Goal: Information Seeking & Learning: Stay updated

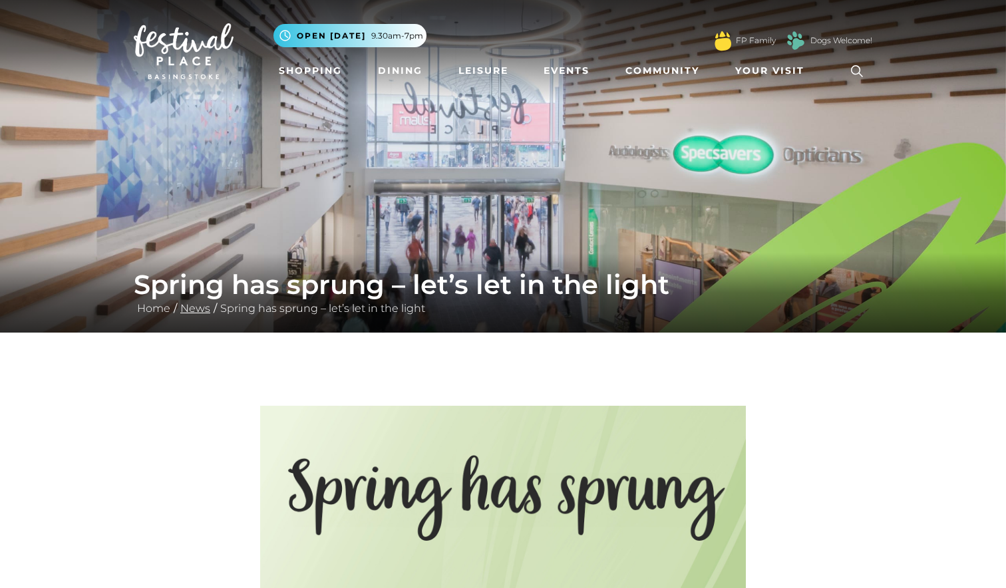
click at [205, 304] on link "News" at bounding box center [195, 308] width 37 height 13
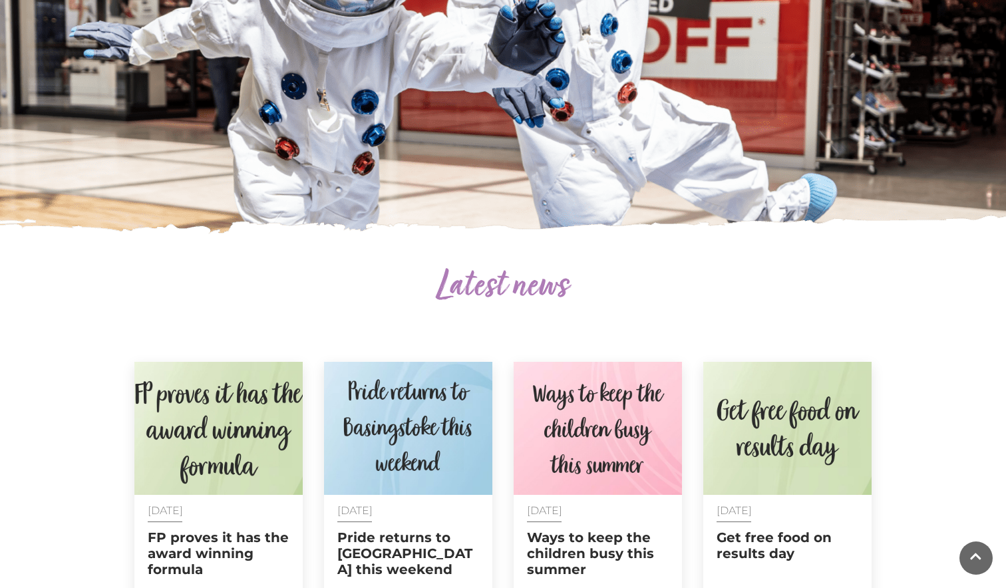
scroll to position [449, 0]
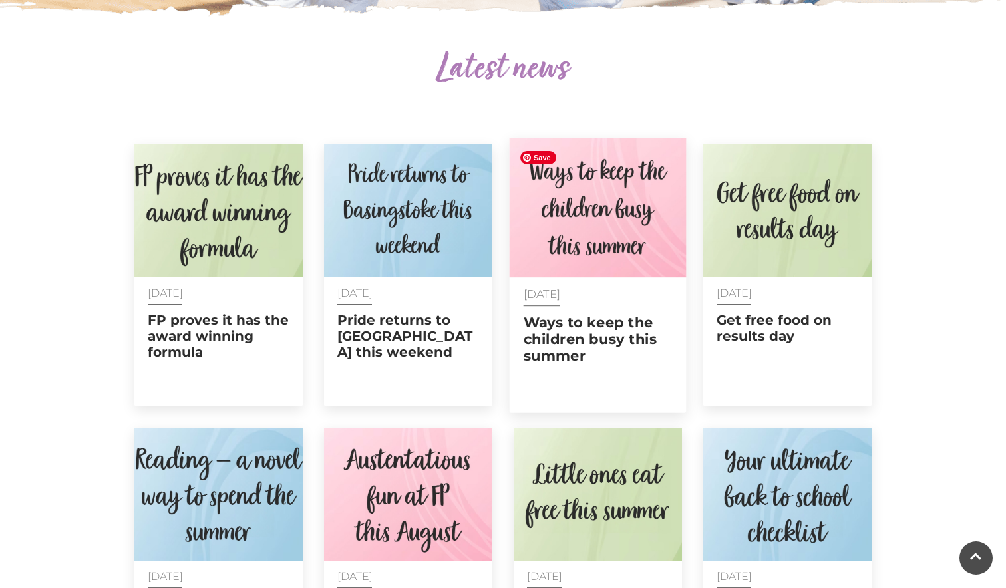
click at [638, 266] on img at bounding box center [598, 208] width 177 height 140
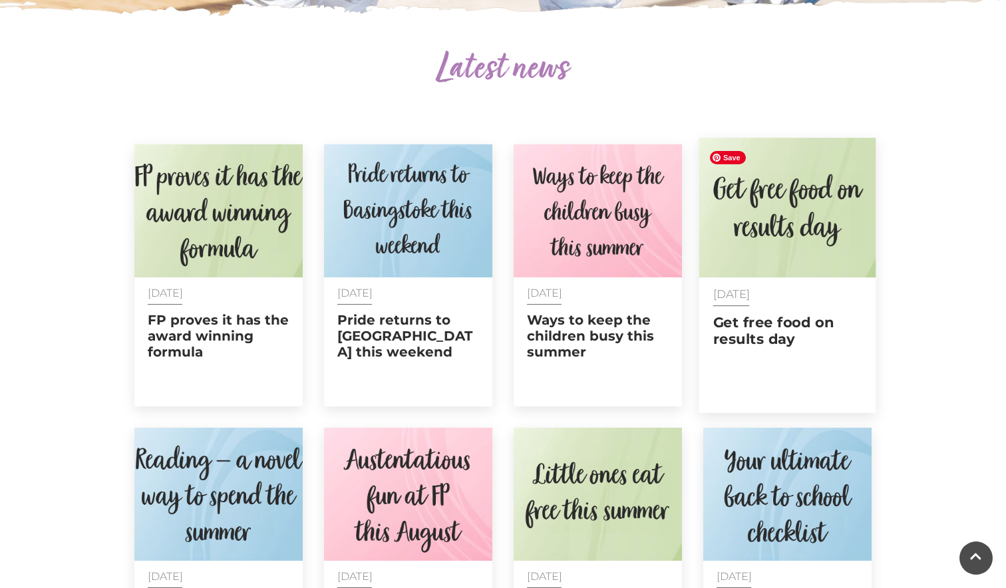
click at [746, 268] on img at bounding box center [788, 208] width 177 height 140
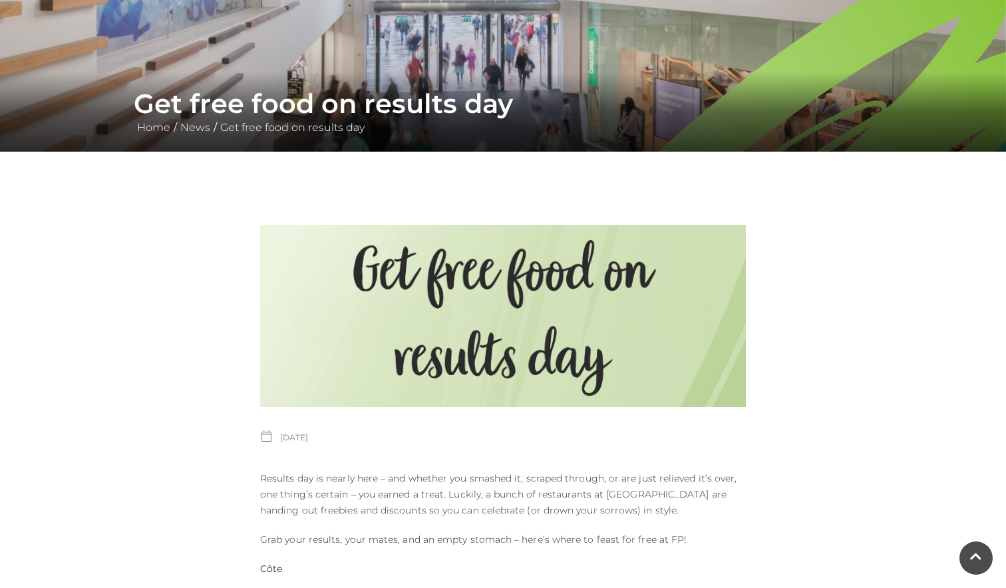
scroll to position [143, 0]
